Goal: Navigation & Orientation: Find specific page/section

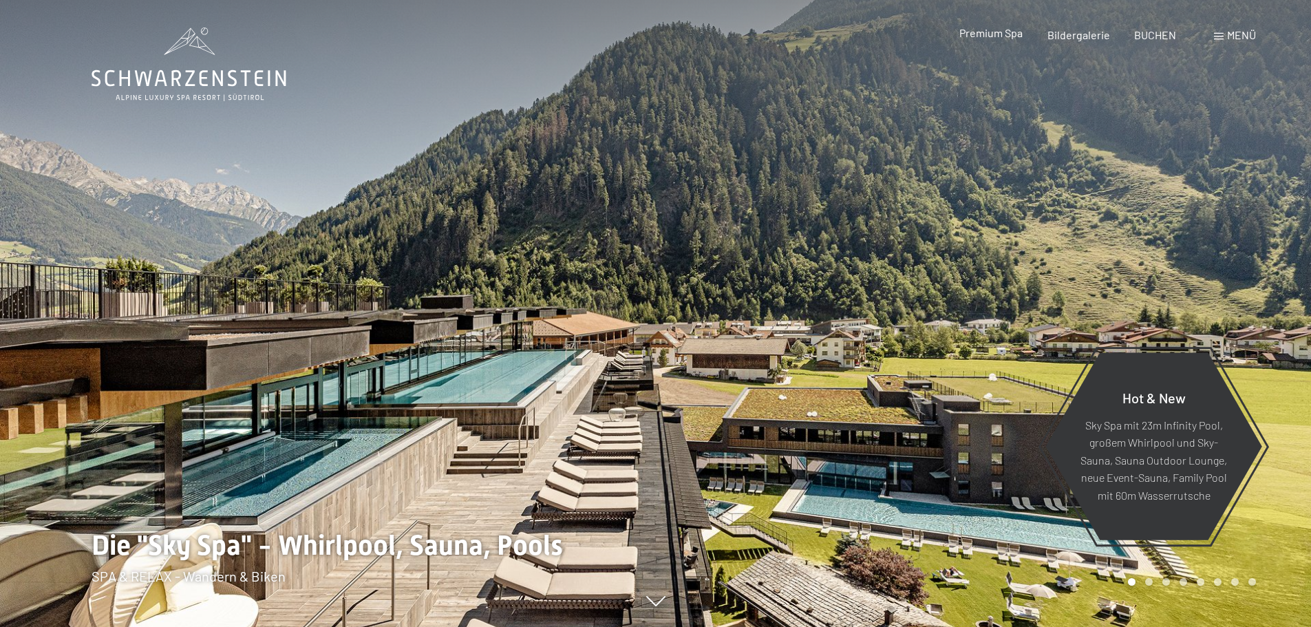
click at [992, 31] on span "Premium Spa" at bounding box center [991, 32] width 63 height 13
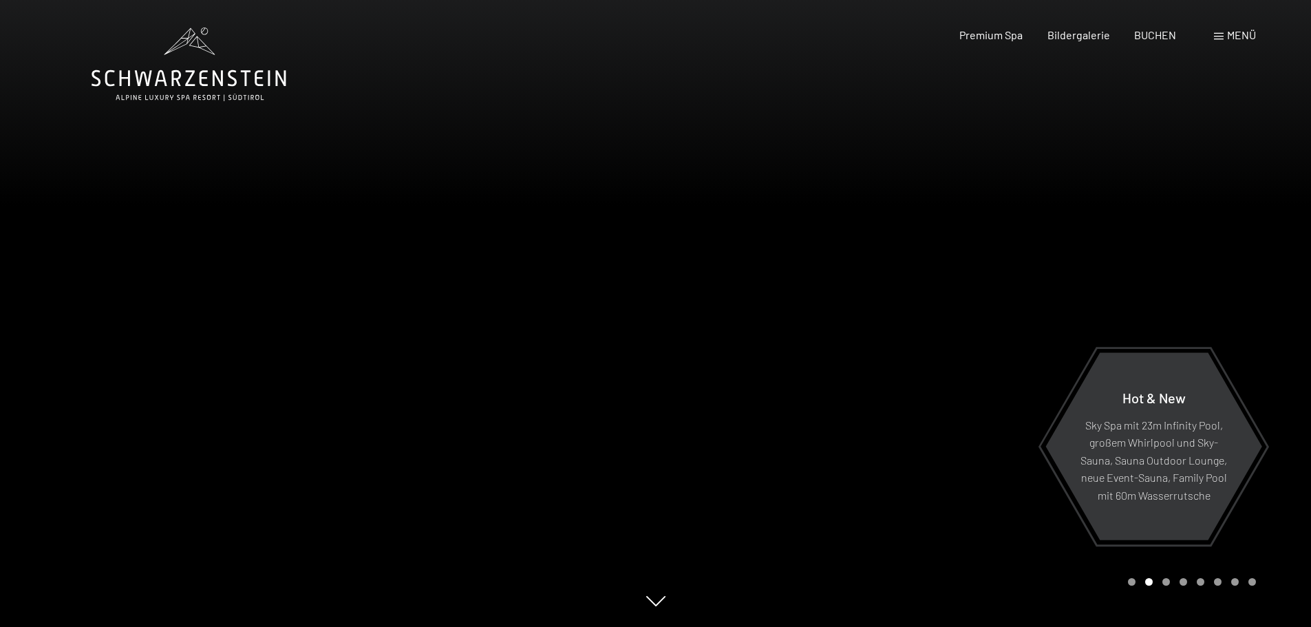
click at [200, 42] on icon at bounding box center [189, 65] width 195 height 74
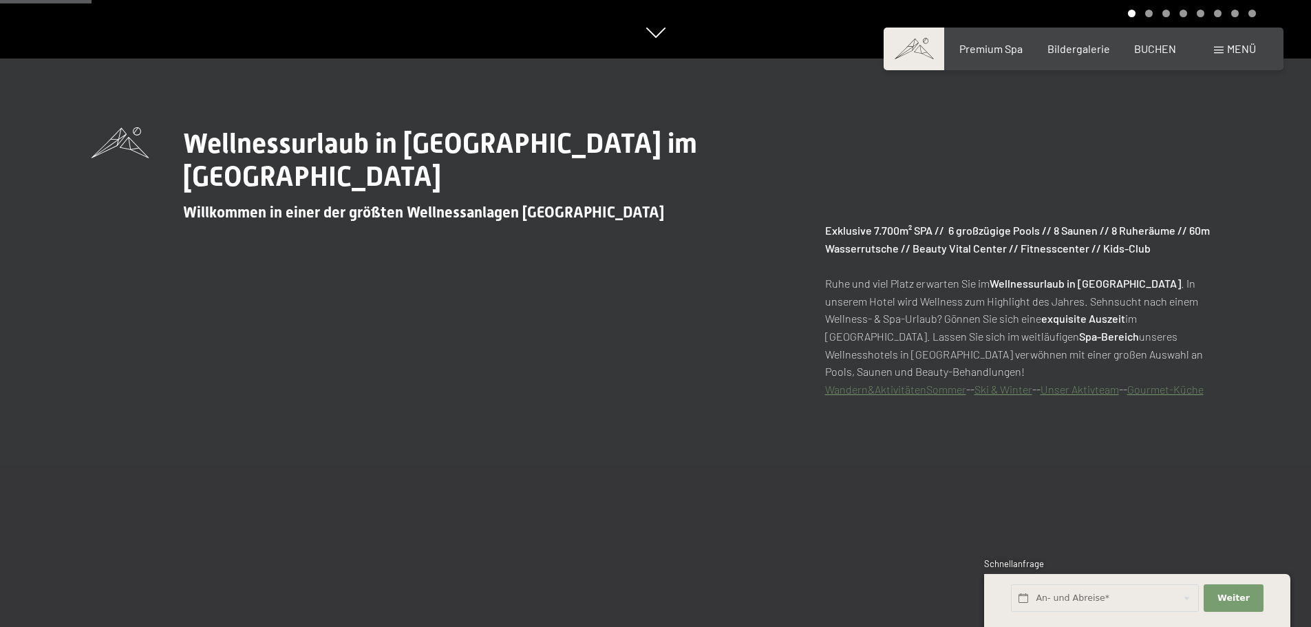
scroll to position [551, 0]
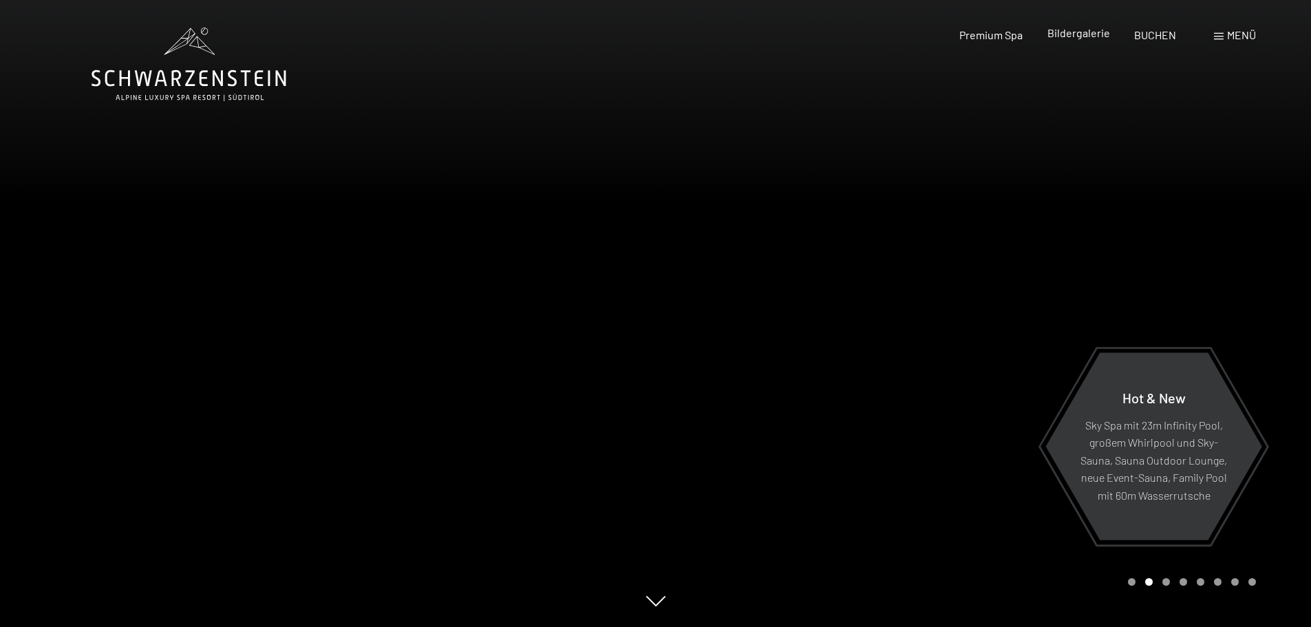
click at [1092, 37] on span "Bildergalerie" at bounding box center [1079, 32] width 63 height 13
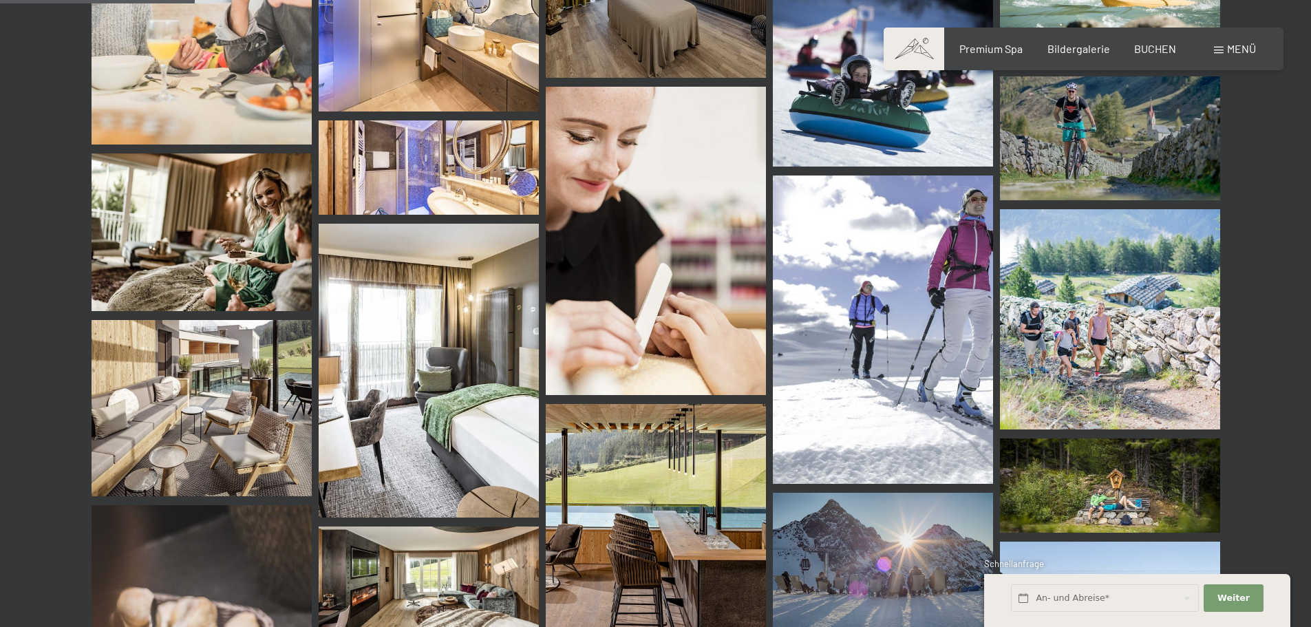
scroll to position [2891, 0]
